Goal: Book appointment/travel/reservation

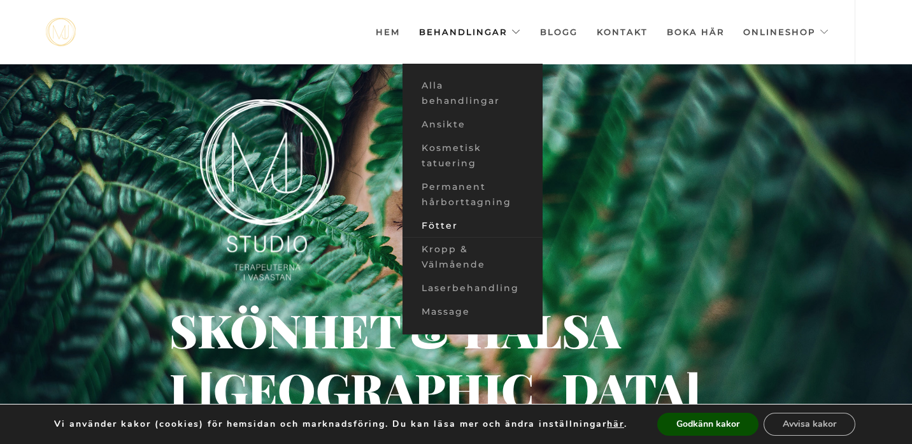
click at [453, 227] on link "Fötter" at bounding box center [472, 226] width 140 height 24
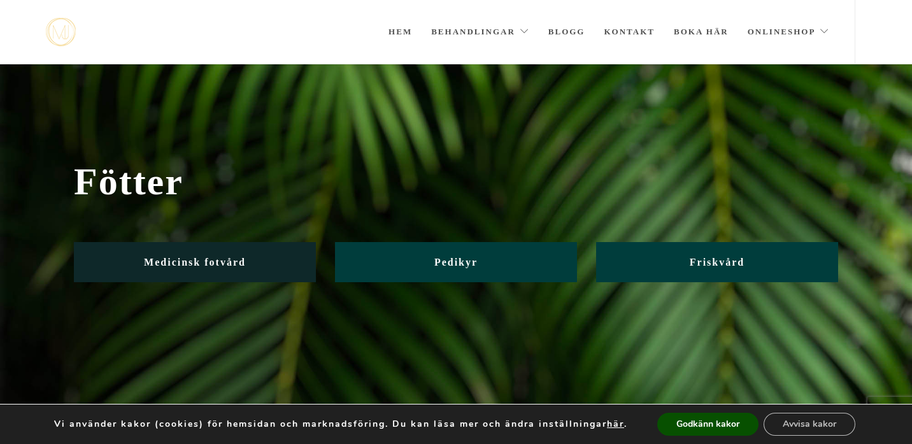
click at [230, 263] on span "Medicinsk fotvård" at bounding box center [195, 262] width 102 height 11
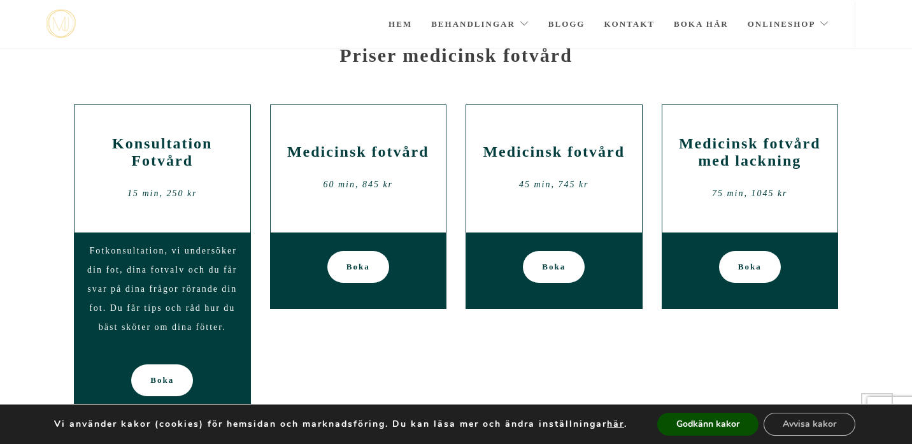
scroll to position [124, 0]
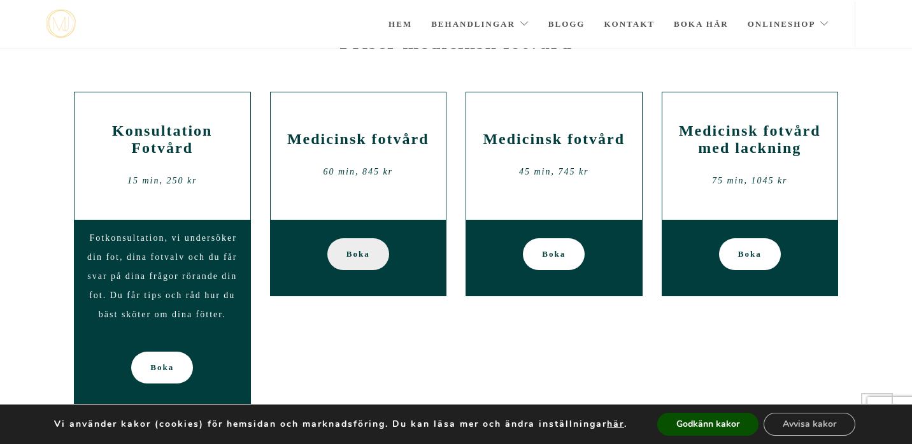
click at [362, 255] on span "Boka" at bounding box center [358, 254] width 24 height 32
